Goal: Information Seeking & Learning: Learn about a topic

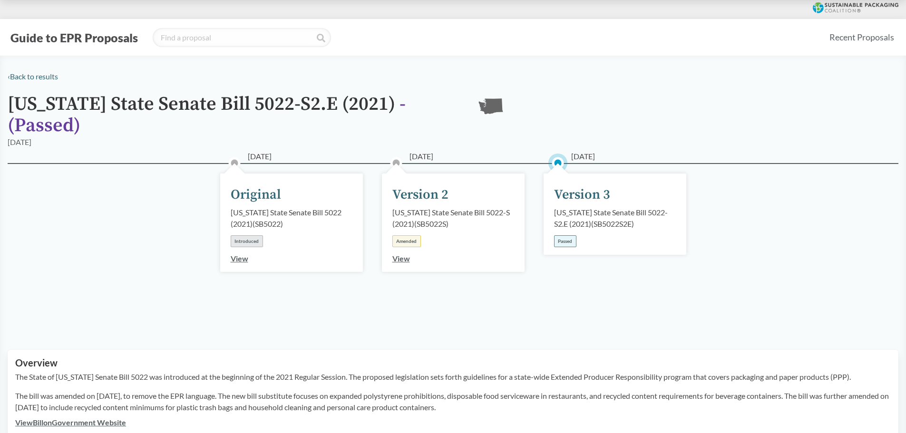
scroll to position [95, 0]
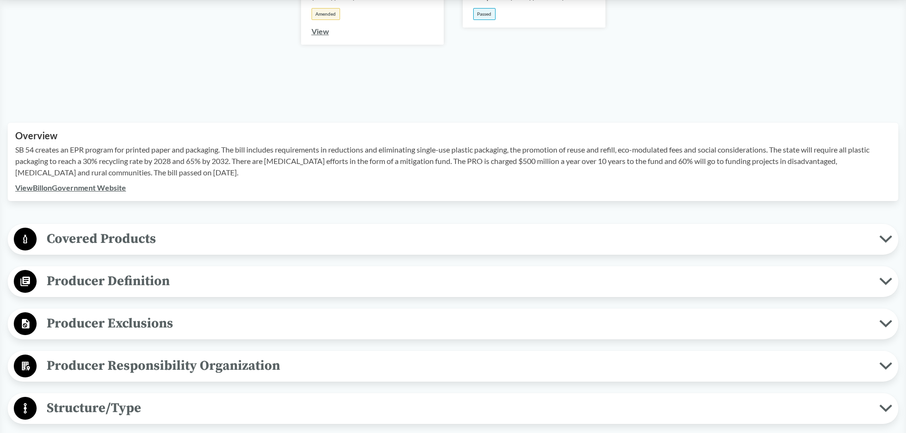
scroll to position [226, 0]
click at [139, 243] on span "Covered Products" at bounding box center [458, 240] width 842 height 21
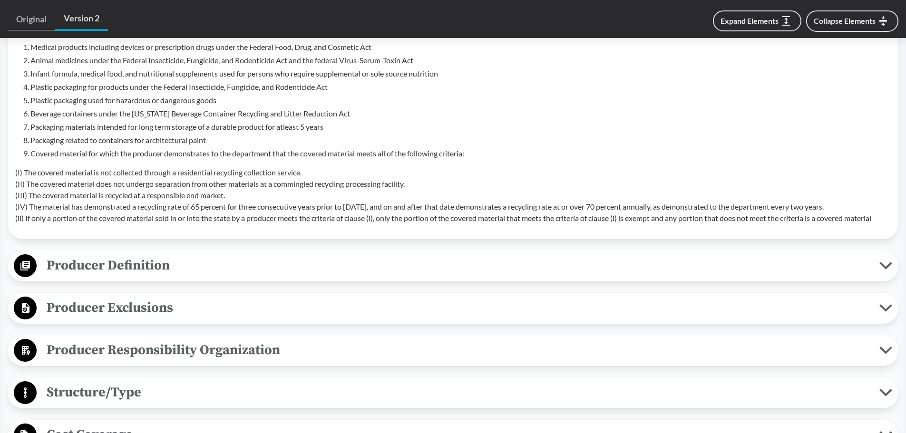
scroll to position [551, 0]
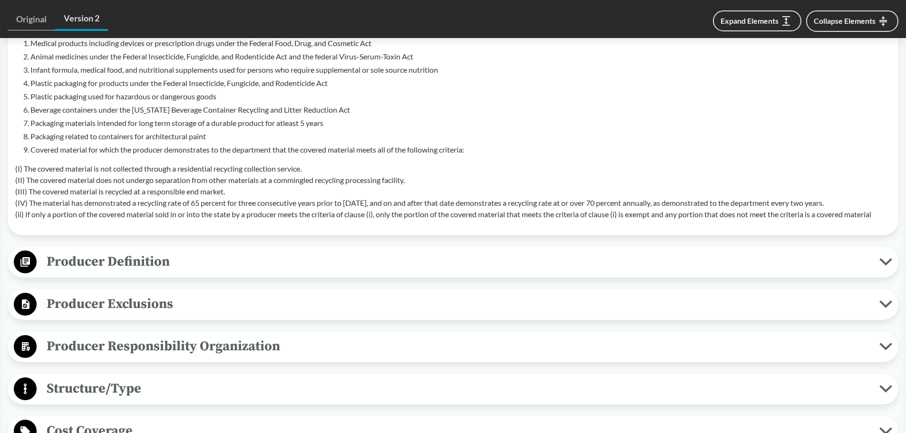
click at [462, 250] on button "Producer Definition" at bounding box center [453, 262] width 884 height 24
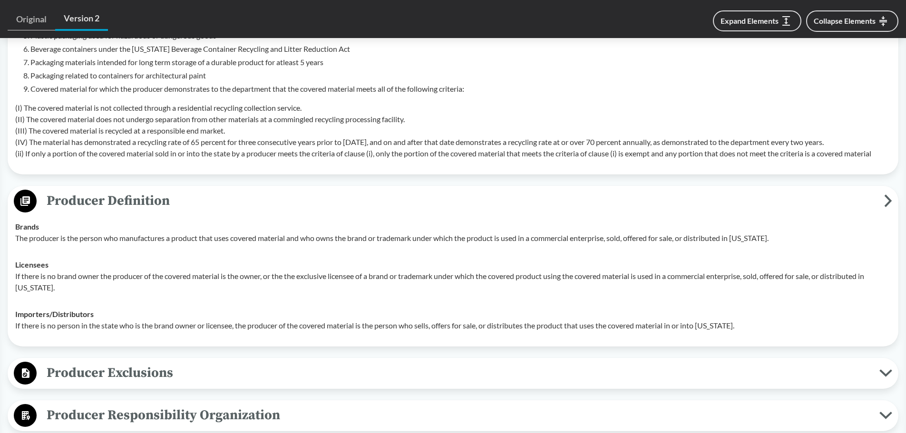
scroll to position [615, 0]
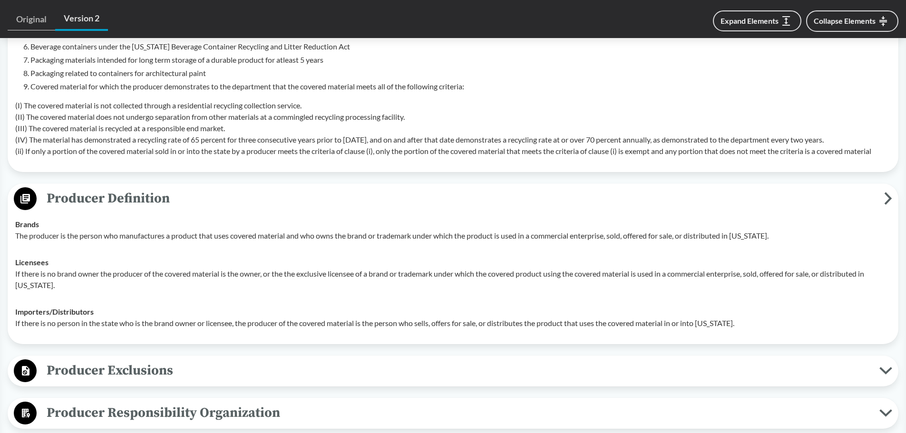
click at [628, 361] on span "Producer Exclusions" at bounding box center [458, 370] width 842 height 21
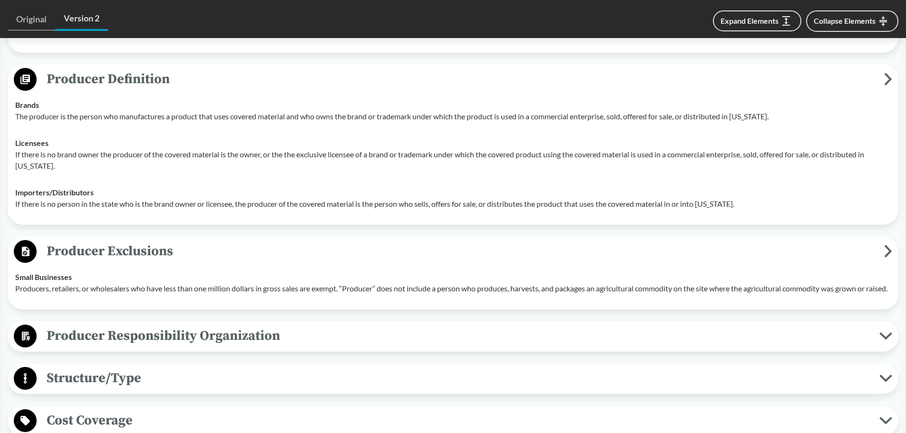
scroll to position [735, 0]
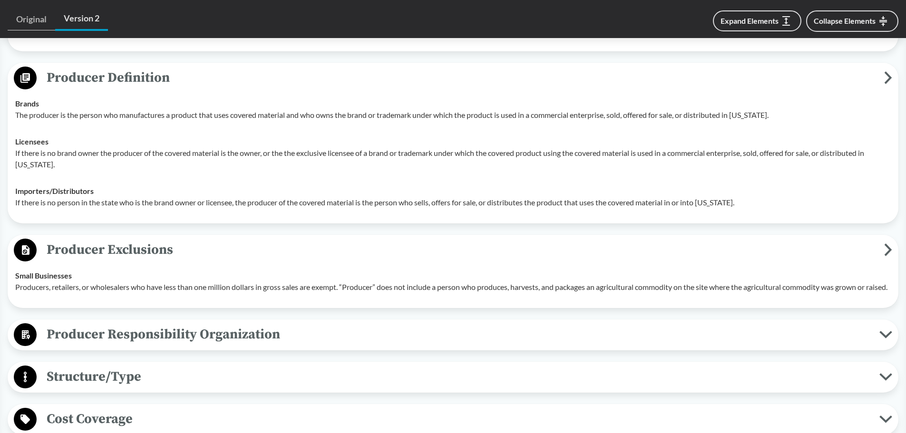
click at [374, 334] on button "Producer Responsibility Organization" at bounding box center [453, 335] width 884 height 24
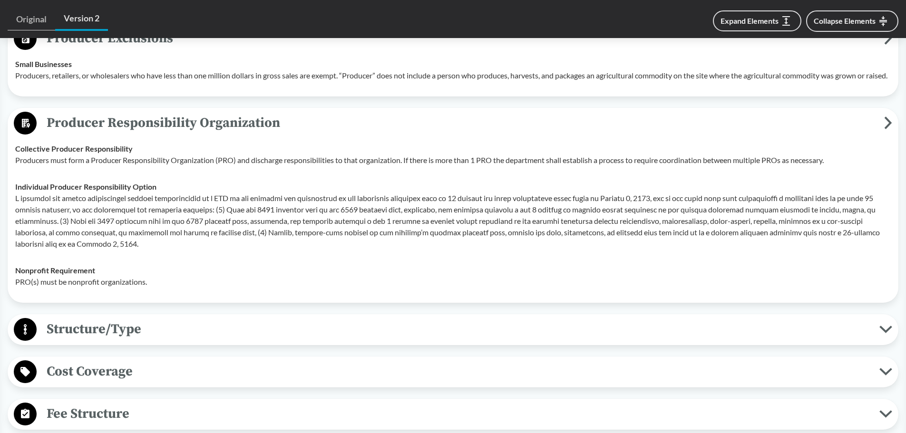
scroll to position [949, 0]
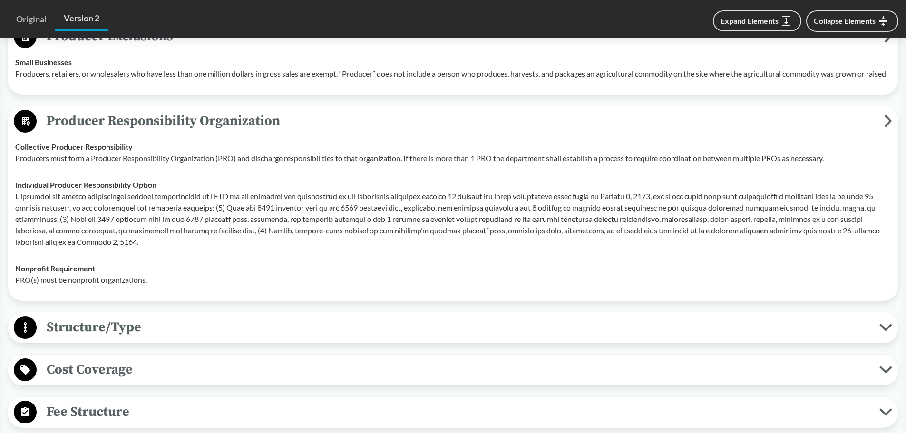
click at [374, 334] on span "Structure/Type" at bounding box center [458, 327] width 842 height 21
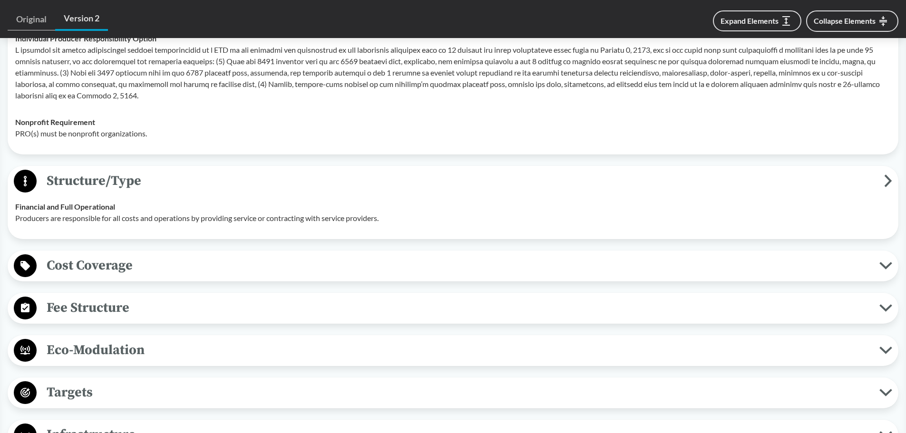
scroll to position [1096, 0]
click at [374, 323] on div "Fee Structure Modulated The fee structure and schedule will be set in the PRO's…" at bounding box center [453, 307] width 890 height 31
click at [548, 266] on span "Cost Coverage" at bounding box center [458, 264] width 842 height 21
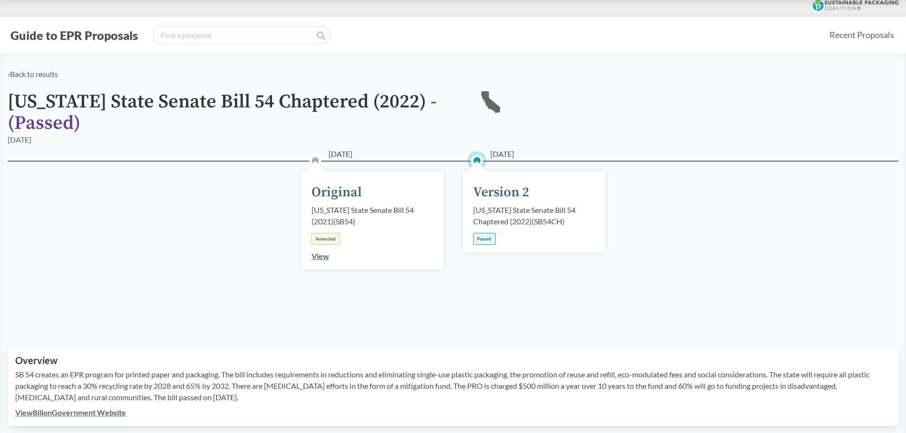
scroll to position [0, 0]
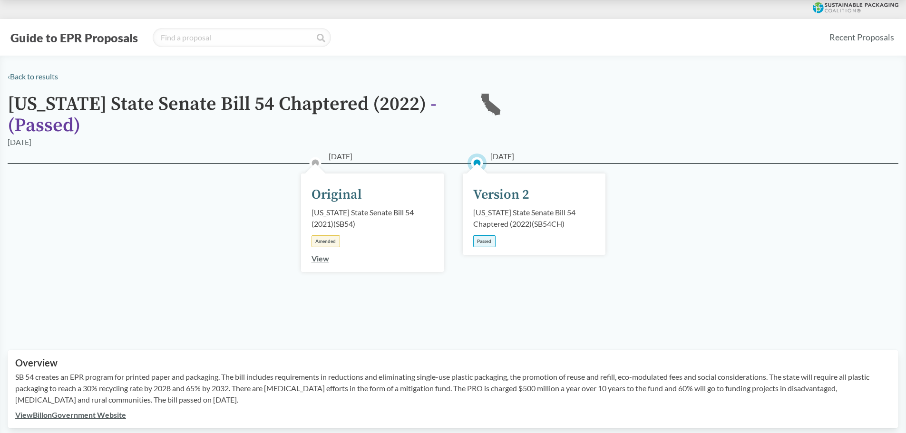
click at [488, 211] on div "[US_STATE] State Senate Bill 54 Chaptered (2022) ( SB54CH )" at bounding box center [534, 218] width 122 height 23
click at [322, 261] on link "View" at bounding box center [320, 258] width 18 height 9
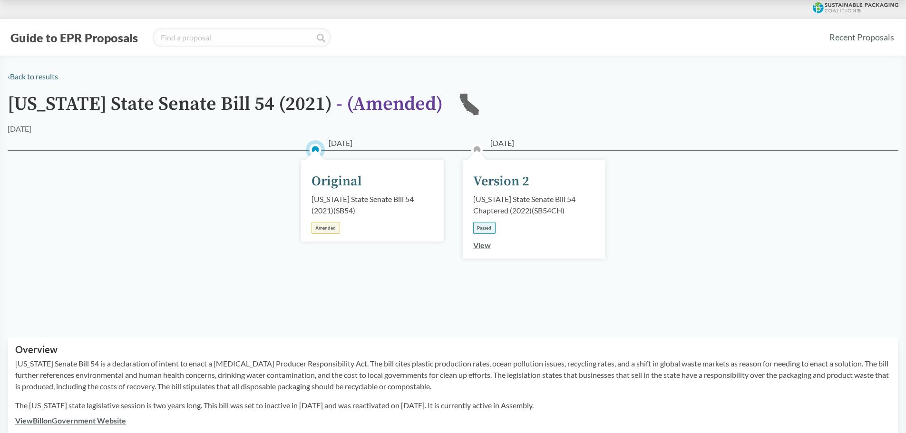
click at [519, 219] on div "[DATE] Version 2 [US_STATE] State Senate Bill 54 Chaptered (2022) ( SB54CH ) Pa…" at bounding box center [534, 209] width 143 height 98
click at [484, 249] on link "View" at bounding box center [482, 245] width 18 height 9
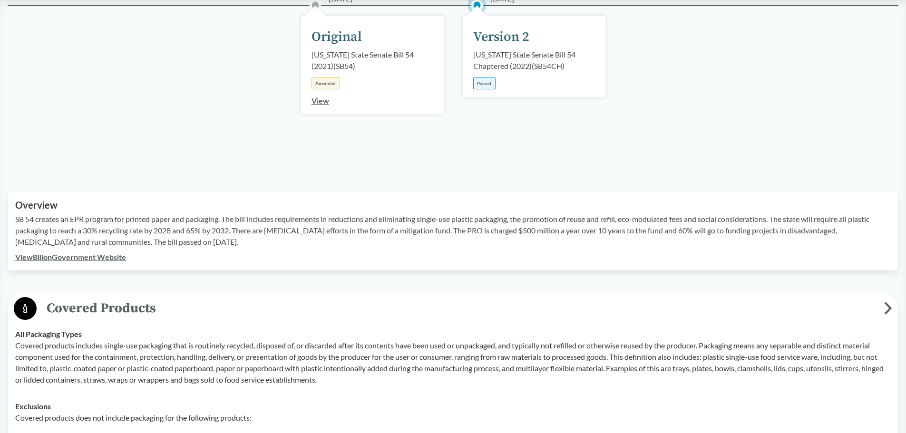
scroll to position [158, 0]
click at [119, 255] on link "View Bill on Government Website" at bounding box center [70, 256] width 111 height 9
